Goal: Task Accomplishment & Management: Manage account settings

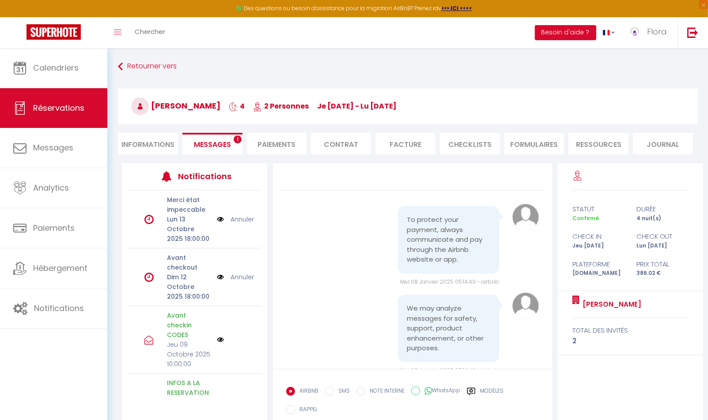
scroll to position [1431, 0]
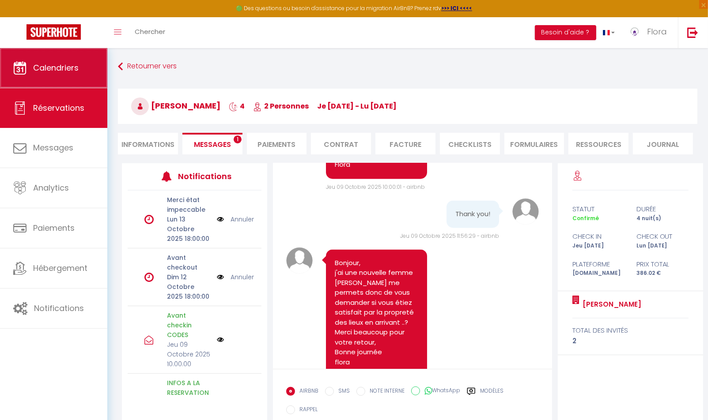
click at [50, 76] on link "Calendriers" at bounding box center [53, 68] width 107 height 40
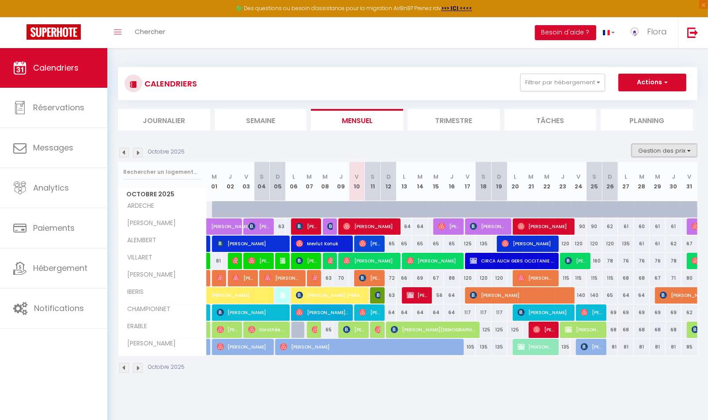
click at [657, 152] on button "Gestion des prix" at bounding box center [664, 150] width 66 height 13
click at [658, 183] on label "Nb Nuits minimum" at bounding box center [657, 179] width 62 height 10
click at [658, 182] on input "Nb Nuits minimum" at bounding box center [656, 178] width 79 height 9
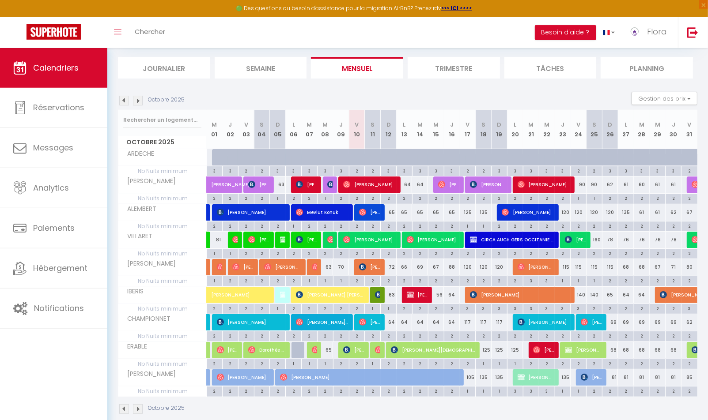
scroll to position [61, 0]
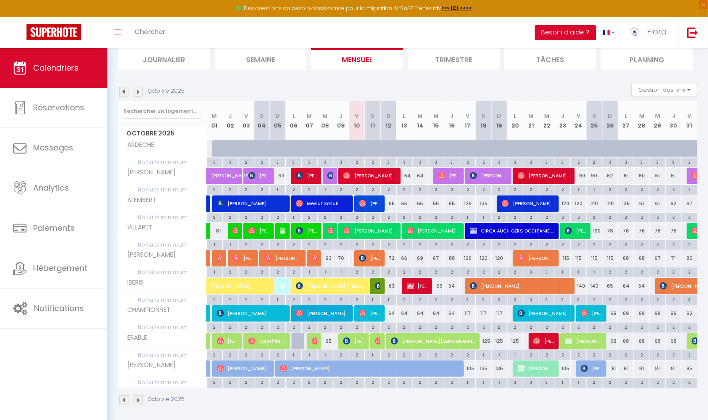
click at [468, 202] on div "125" at bounding box center [468, 204] width 16 height 16
type input "125"
type input "Ven 17 Octobre 2025"
type input "Sam 18 Octobre 2025"
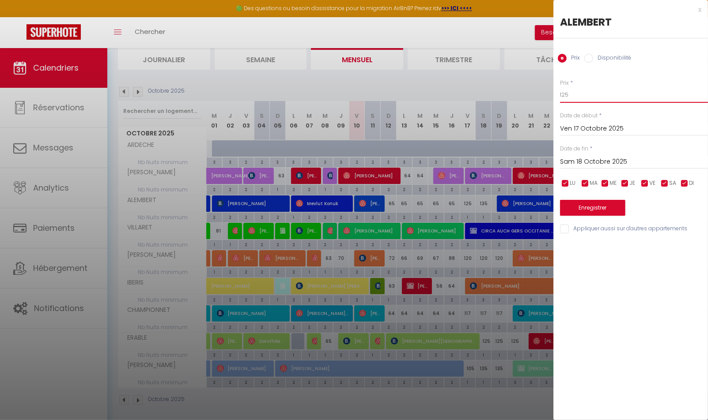
click at [603, 97] on input "125" at bounding box center [634, 95] width 148 height 16
type input "1"
type input "9à"
click at [599, 162] on input "Sam 18 Octobre 2025" at bounding box center [634, 161] width 148 height 11
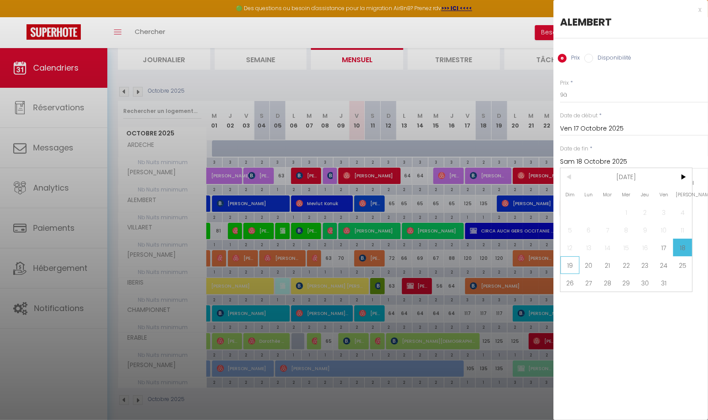
click at [571, 268] on span "19" at bounding box center [569, 266] width 19 height 18
type input "Dim 19 Octobre 2025"
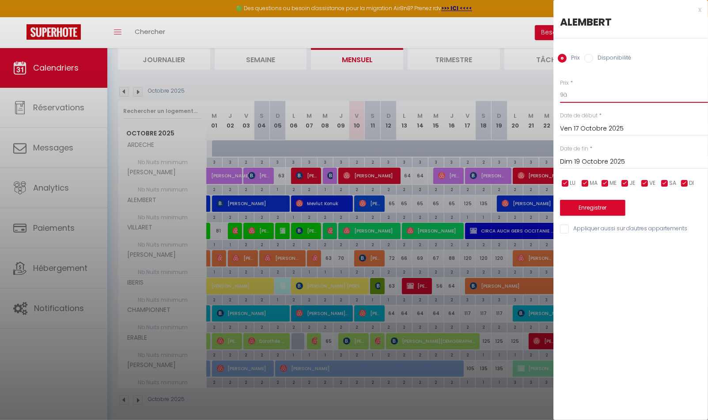
click at [592, 90] on input "9à" at bounding box center [634, 95] width 148 height 16
type input "90"
click at [596, 208] on button "Enregistrer" at bounding box center [592, 208] width 65 height 16
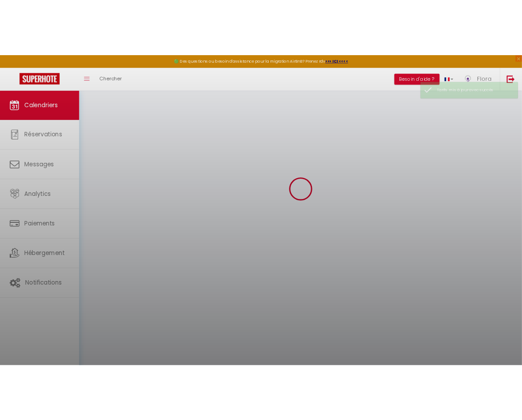
scroll to position [48, 0]
